Goal: Find specific page/section: Find specific page/section

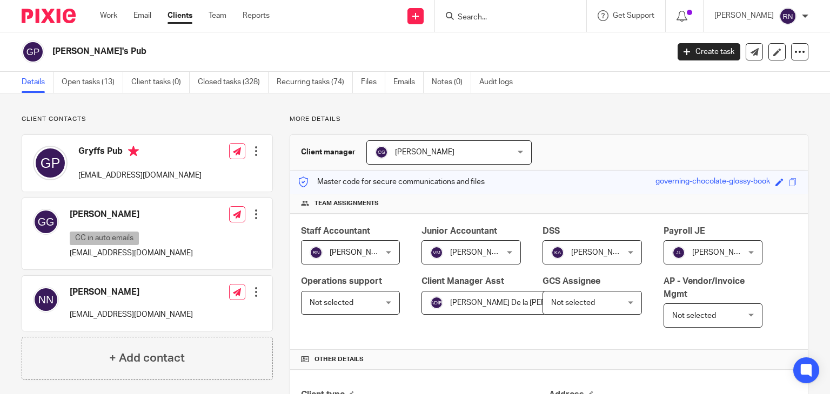
click at [510, 21] on input "Search" at bounding box center [504, 18] width 97 height 10
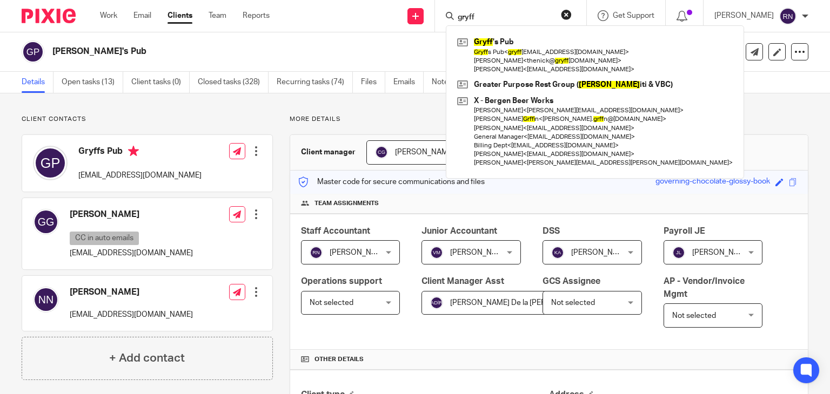
click at [518, 17] on input "gryff" at bounding box center [504, 18] width 97 height 10
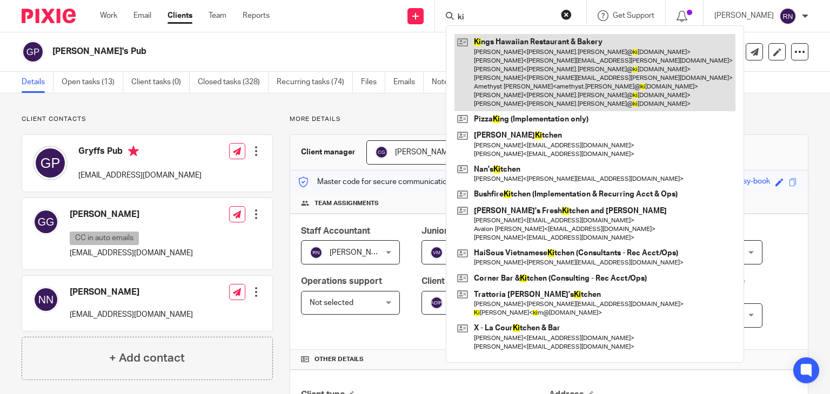
type input "ki"
click at [534, 52] on link at bounding box center [594, 72] width 281 height 77
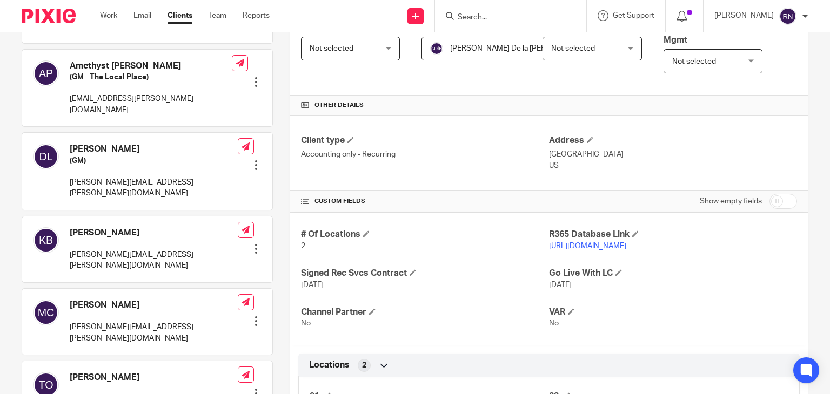
scroll to position [255, 0]
click at [605, 247] on link "https://kingshawaiian.restaurant365.com/" at bounding box center [587, 246] width 77 height 8
